Goal: Task Accomplishment & Management: Complete application form

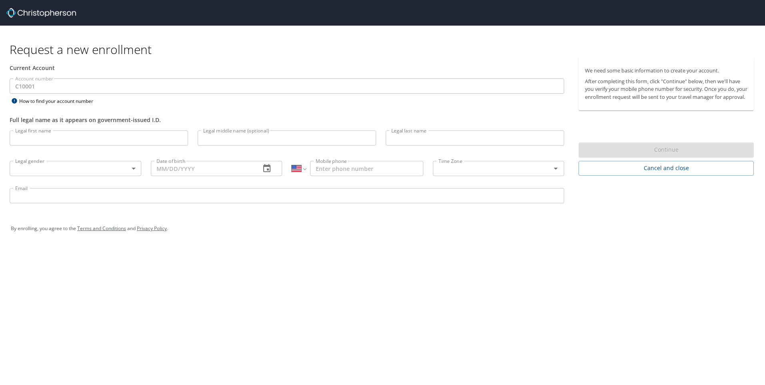
select select "US"
click at [309, 168] on div "International [GEOGRAPHIC_DATA] [GEOGRAPHIC_DATA] [GEOGRAPHIC_DATA] [GEOGRAPHIC…" at bounding box center [358, 168] width 132 height 15
click at [301, 168] on select "International [GEOGRAPHIC_DATA] [GEOGRAPHIC_DATA] [GEOGRAPHIC_DATA] [GEOGRAPHIC…" at bounding box center [299, 168] width 14 height 15
click at [419, 190] on input "Email" at bounding box center [287, 195] width 555 height 15
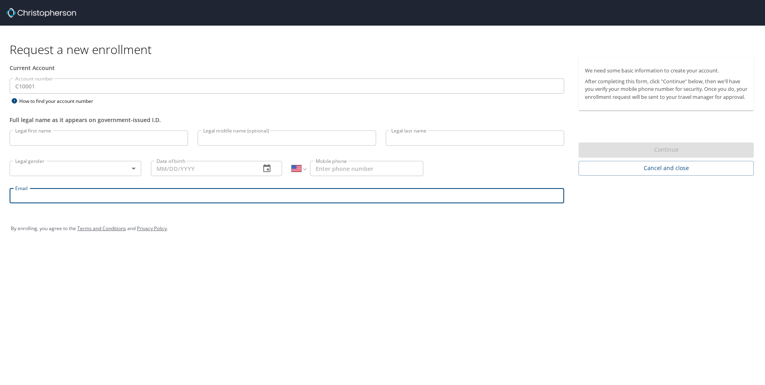
click at [40, 164] on body "Request a new enrollment Current Account Account number C10001 Account number H…" at bounding box center [382, 192] width 765 height 385
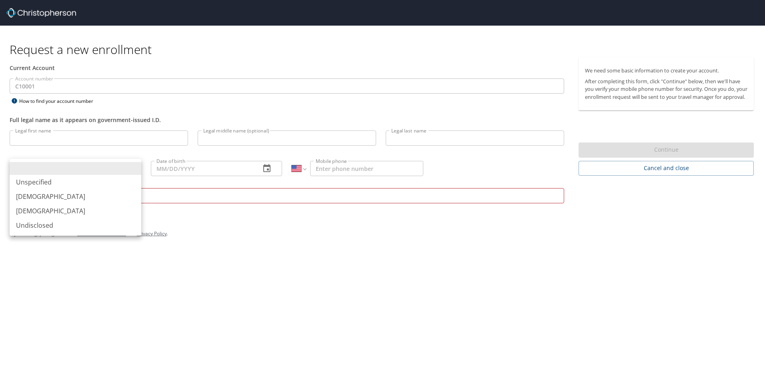
click at [203, 170] on div at bounding box center [382, 192] width 765 height 385
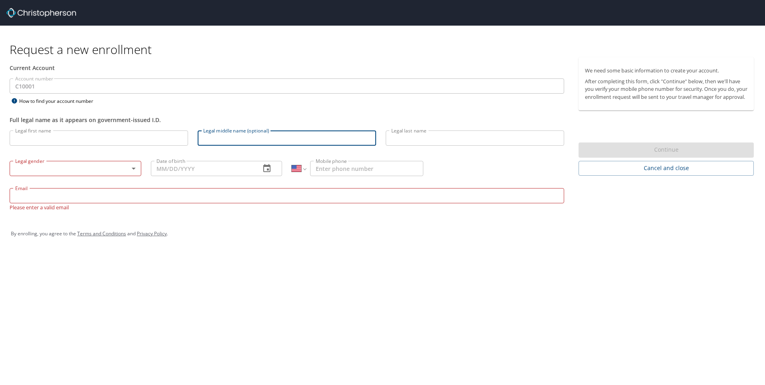
click at [217, 144] on input "Legal middle name (optional)" at bounding box center [287, 137] width 178 height 15
click at [468, 140] on input "Legal last name" at bounding box center [475, 137] width 178 height 15
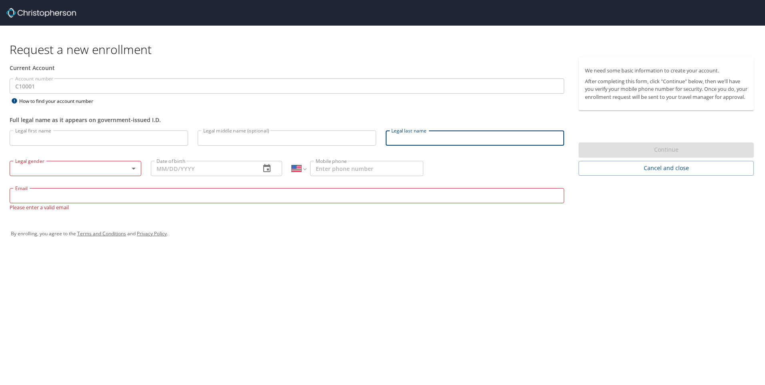
click at [492, 269] on div "Request a new enrollment Current Account Account number C10001 Account number H…" at bounding box center [382, 192] width 765 height 385
